Goal: Consume media (video, audio): Consume media (video, audio)

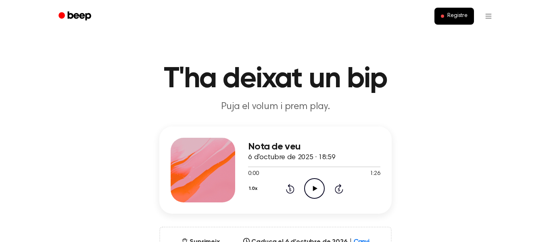
click at [313, 188] on icon at bounding box center [315, 188] width 4 height 5
click at [314, 188] on icon "Pause Audio" at bounding box center [314, 188] width 21 height 21
click at [288, 189] on icon "Rewind 5 seconds" at bounding box center [290, 188] width 9 height 10
click at [243, 169] on div "Nota de veu 6 d'octubre de 2025 · 18:59 0:00 1:26 El vostre navegador no admet …" at bounding box center [275, 169] width 232 height 87
click at [313, 188] on icon at bounding box center [315, 188] width 4 height 5
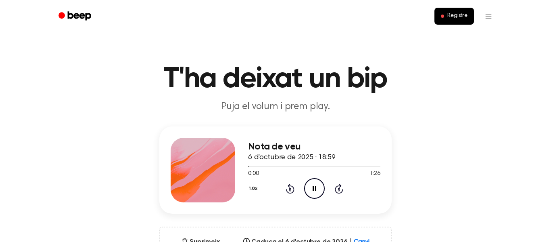
click at [313, 188] on icon at bounding box center [315, 188] width 4 height 5
click at [340, 189] on icon "Skip 5 seconds" at bounding box center [338, 188] width 9 height 10
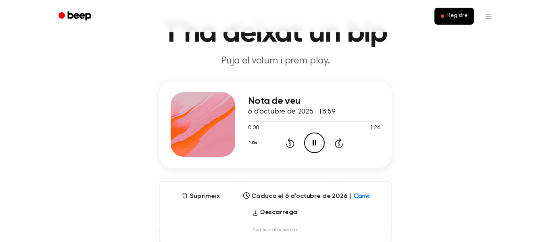
scroll to position [45, 0]
click at [311, 140] on icon "Pause Audio" at bounding box center [314, 143] width 21 height 21
click at [311, 140] on icon "Play Audio" at bounding box center [314, 143] width 21 height 21
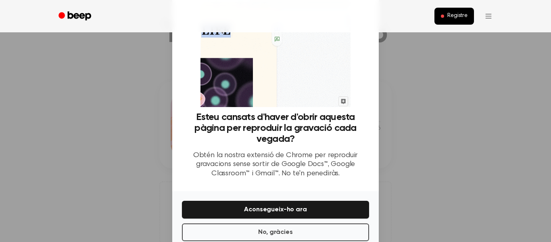
scroll to position [63, 0]
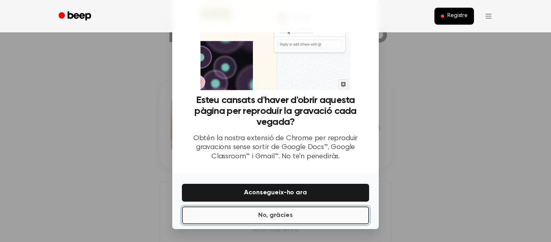
click at [302, 210] on button "No, gràcies" at bounding box center [275, 215] width 187 height 18
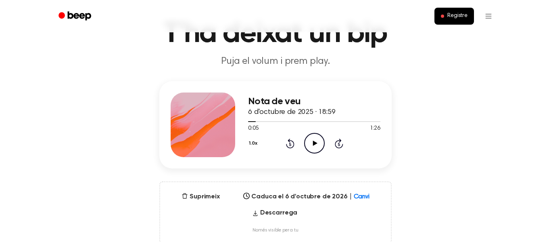
click at [316, 147] on icon "Play Audio" at bounding box center [314, 143] width 21 height 21
click at [291, 147] on icon at bounding box center [290, 143] width 8 height 10
click at [306, 143] on icon "Pause Audio" at bounding box center [314, 143] width 21 height 21
click at [306, 143] on icon "Play Audio" at bounding box center [314, 143] width 21 height 21
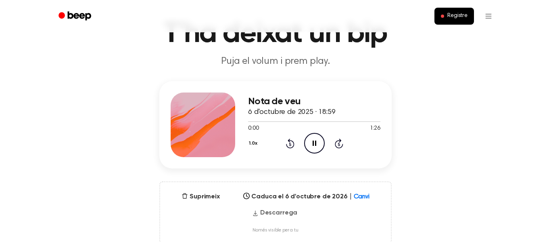
click at [278, 212] on font "Descarrega" at bounding box center [278, 212] width 37 height 6
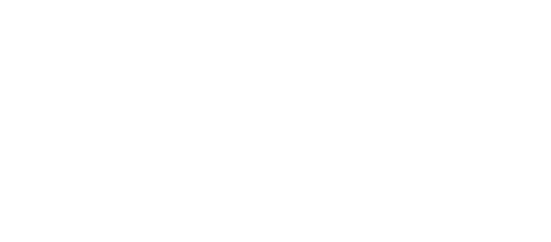
click at [359, 0] on html "Text original Puntua aquesta traducció Els teus suggeriments s'utilitzaran per …" at bounding box center [275, 0] width 551 height 0
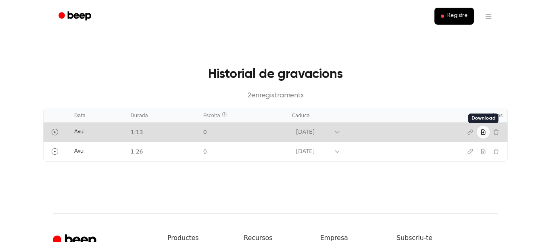
click at [487, 134] on button "Descarrega la gravació" at bounding box center [483, 131] width 13 height 13
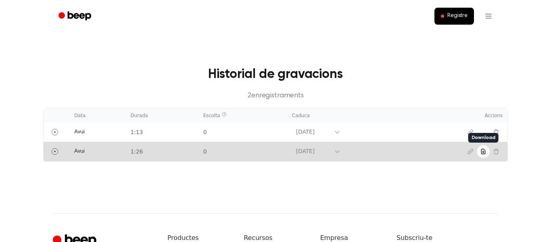
click at [483, 154] on button "Descarrega la gravació" at bounding box center [483, 151] width 13 height 13
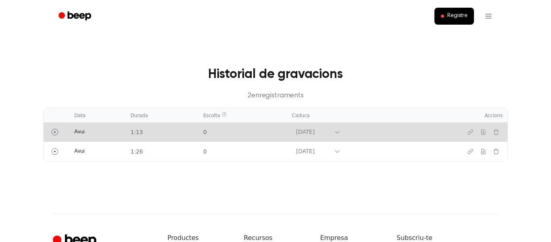
click at [330, 136] on td "[DATE]" at bounding box center [365, 131] width 156 height 19
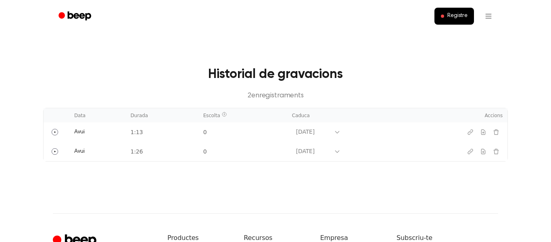
click at [85, 19] on icon "Bip" at bounding box center [75, 16] width 34 height 12
click at [259, 192] on main "Historial de gravacions 2 enregistraments ​ Data Durada Escolta Caduca Accions …" at bounding box center [275, 106] width 551 height 213
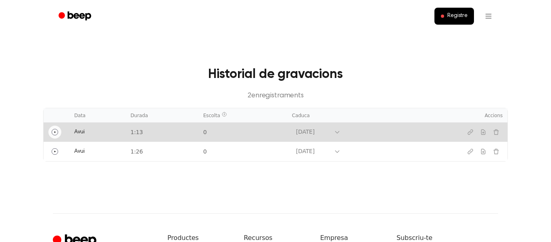
click at [55, 133] on icon "Reprodueix" at bounding box center [55, 132] width 6 height 6
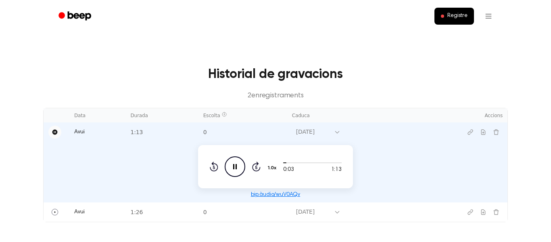
click at [213, 166] on icon "Rewind 5 seconds" at bounding box center [213, 166] width 9 height 10
click at [239, 165] on icon "Pause Audio" at bounding box center [235, 166] width 21 height 21
click at [239, 165] on icon "Play Audio" at bounding box center [235, 166] width 21 height 21
click at [239, 165] on icon "Pause Audio" at bounding box center [235, 166] width 21 height 21
click at [239, 165] on icon "Play Audio" at bounding box center [235, 166] width 21 height 21
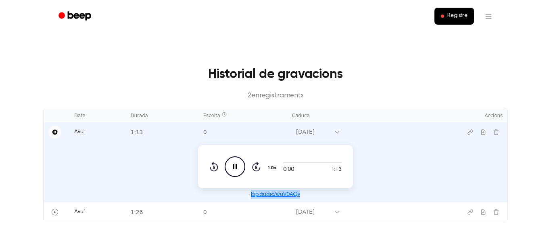
click at [239, 165] on icon "Pause Audio" at bounding box center [235, 166] width 21 height 21
click at [239, 165] on icon "Play Audio" at bounding box center [235, 166] width 21 height 21
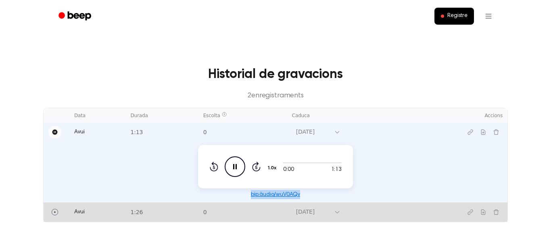
click at [52, 218] on td at bounding box center [57, 211] width 26 height 19
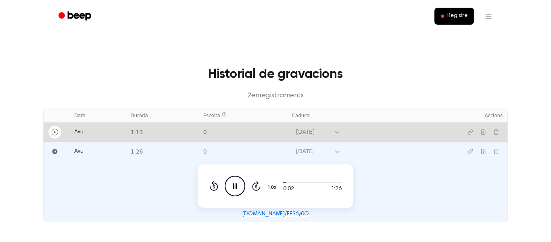
click at [55, 131] on icon "Play" at bounding box center [55, 132] width 6 height 6
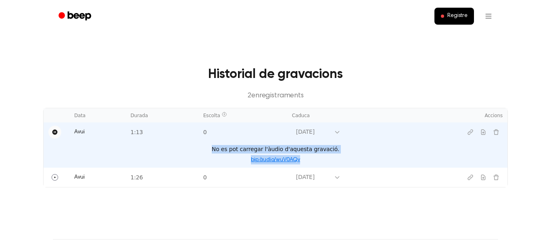
click at [272, 158] on font "bip.àudio/wuV0AQv" at bounding box center [275, 160] width 49 height 6
click at [56, 132] on icon "Pause" at bounding box center [54, 131] width 5 height 5
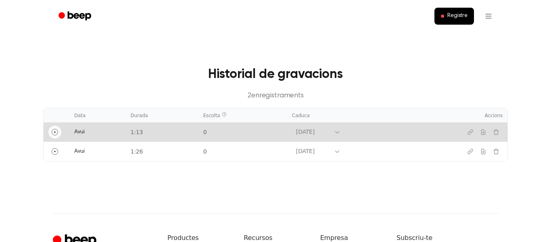
click at [56, 132] on icon "Play" at bounding box center [55, 132] width 6 height 6
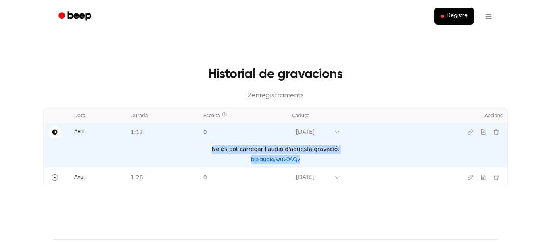
click at [56, 132] on icon "Pause" at bounding box center [54, 131] width 5 height 5
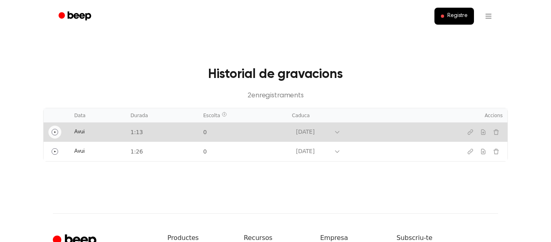
click at [56, 132] on icon "Play" at bounding box center [55, 132] width 6 height 6
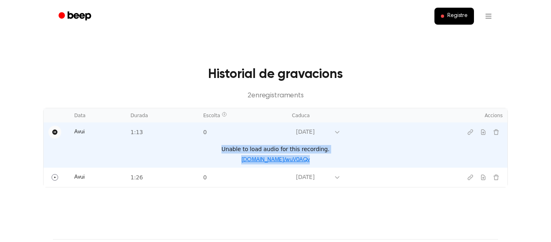
click at [56, 132] on icon "Pause" at bounding box center [54, 131] width 5 height 5
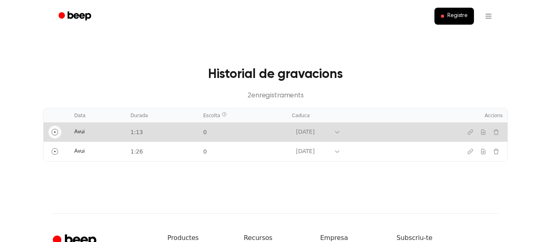
click at [56, 132] on icon "Play" at bounding box center [55, 132] width 6 height 6
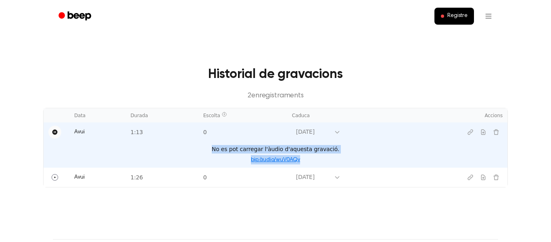
click at [56, 132] on icon "Pause" at bounding box center [54, 131] width 5 height 5
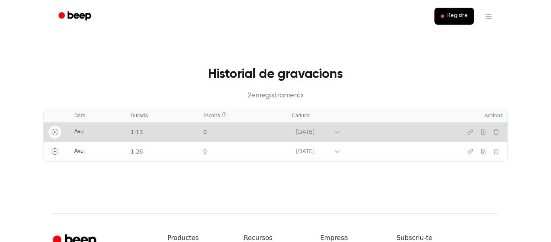
click at [56, 132] on icon "Play" at bounding box center [55, 132] width 6 height 6
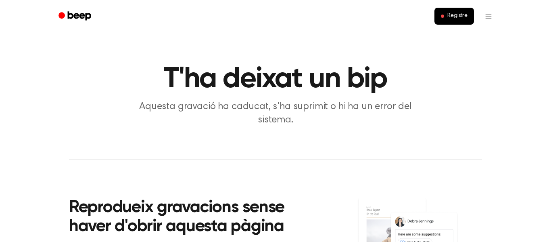
click at [95, 136] on main "T'ha deixat un bip Aquesta gravació ha caducat, s'ha suprimit o hi ha un error …" at bounding box center [275, 170] width 551 height 340
click at [86, 127] on main "T'ha deixat un bip Aquesta gravació ha caducat, s'ha suprimit o hi ha un error …" at bounding box center [275, 170] width 551 height 340
click at [76, 118] on main "T'ha deixat un bip Aquesta gravació ha caducat, s'ha suprimit o hi ha un error …" at bounding box center [275, 170] width 551 height 340
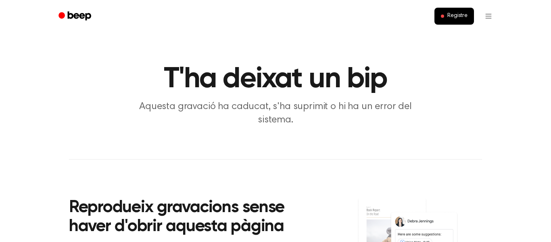
click at [74, 93] on h1 "T'ha deixat un bip" at bounding box center [275, 79] width 413 height 29
click at [66, 67] on header "T'ha deixat un bip Aquesta gravació ha caducat, s'ha suprimit o hi ha un error …" at bounding box center [276, 96] width 532 height 62
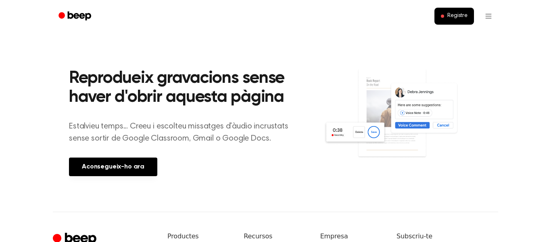
click at [27, 94] on main "T'ha deixat un bip Aquesta gravació ha caducat, s'ha suprimit o hi ha un error …" at bounding box center [275, 41] width 551 height 340
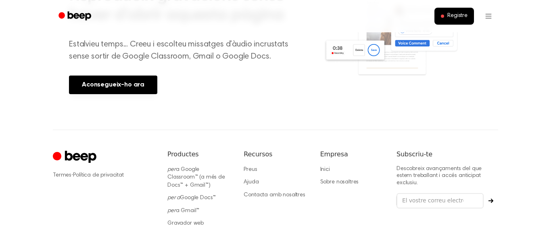
scroll to position [246, 0]
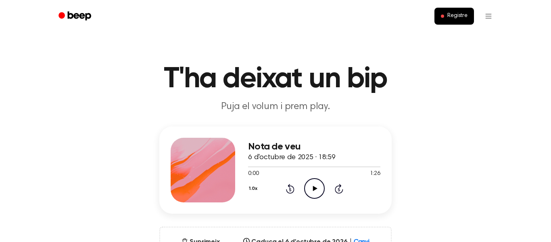
click at [314, 194] on icon "Play Audio" at bounding box center [314, 188] width 21 height 21
click at [315, 191] on icon "Play Audio" at bounding box center [314, 188] width 21 height 21
click at [315, 191] on icon "Pause Audio" at bounding box center [314, 188] width 21 height 21
click at [303, 188] on div "1.0x Rewind 5 seconds Play Audio Skip 5 seconds" at bounding box center [314, 188] width 132 height 21
click at [309, 188] on icon "Play Audio" at bounding box center [314, 188] width 21 height 21
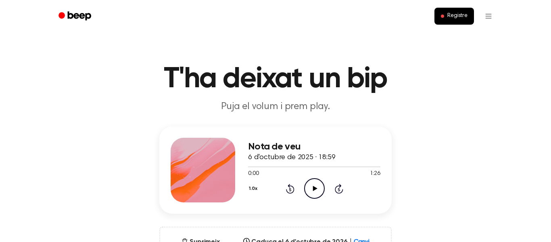
click at [319, 191] on icon "Play Audio" at bounding box center [314, 188] width 21 height 21
click at [340, 185] on icon at bounding box center [339, 189] width 8 height 10
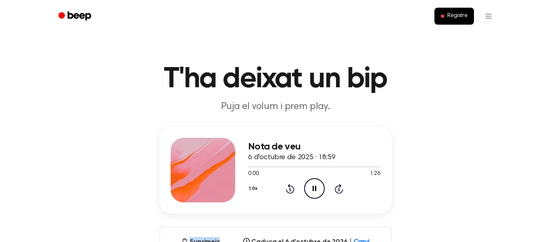
click at [340, 185] on icon at bounding box center [339, 189] width 8 height 10
click at [315, 184] on icon "Play Audio" at bounding box center [314, 188] width 21 height 21
